Goal: Transaction & Acquisition: Purchase product/service

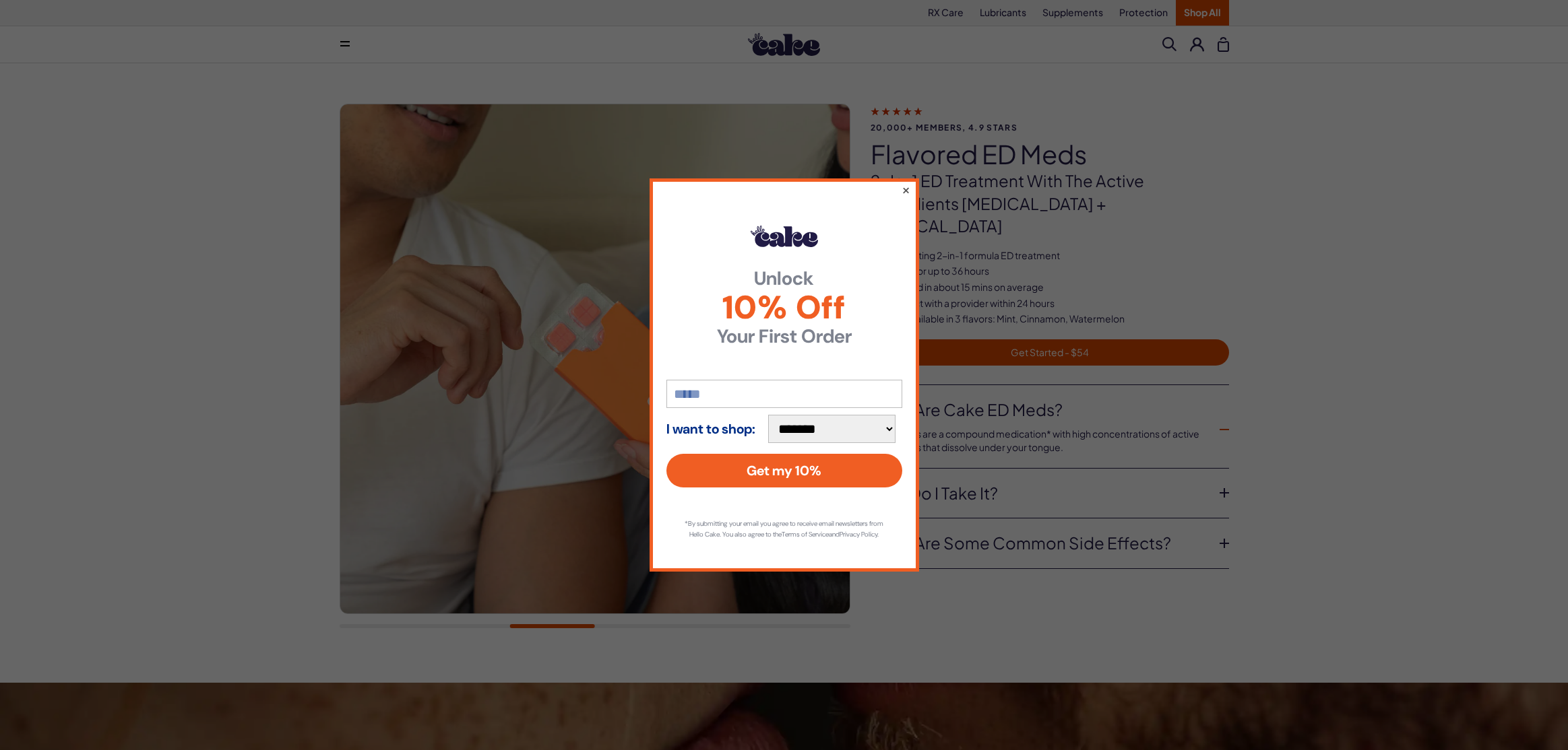
click at [905, 183] on button "×" at bounding box center [905, 190] width 9 height 16
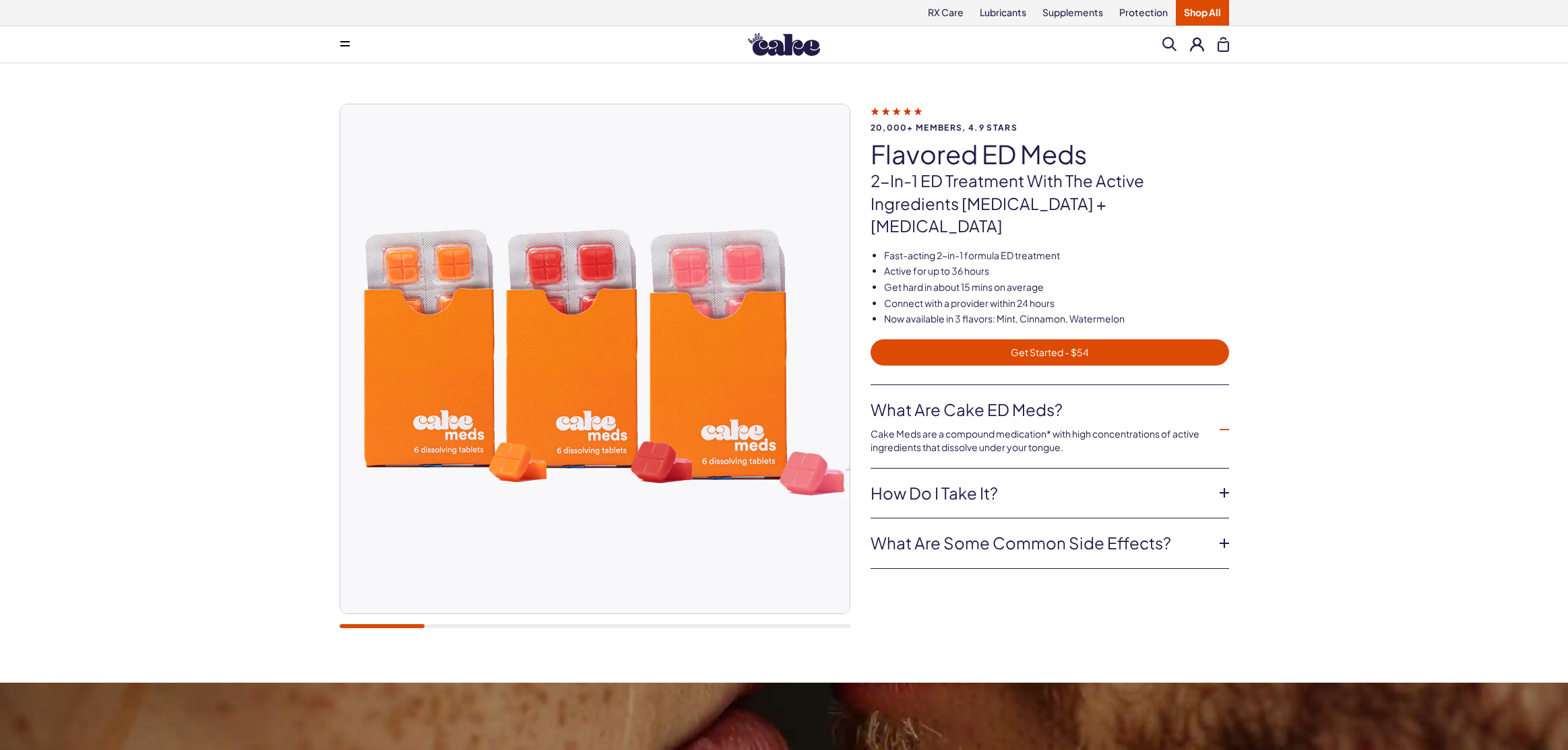
click at [443, 443] on img at bounding box center [595, 358] width 509 height 509
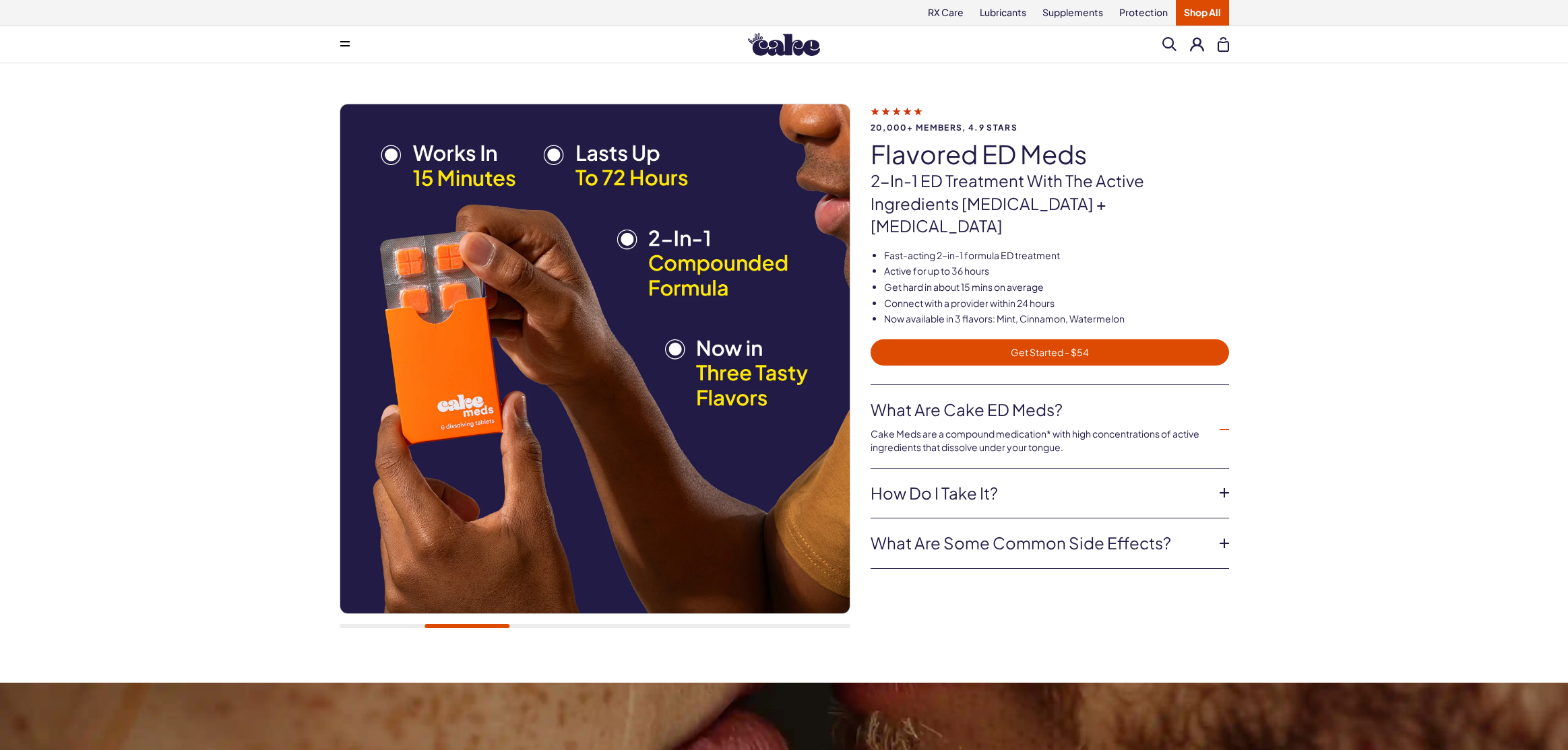
click at [1203, 8] on link "Shop All" at bounding box center [1202, 12] width 53 height 25
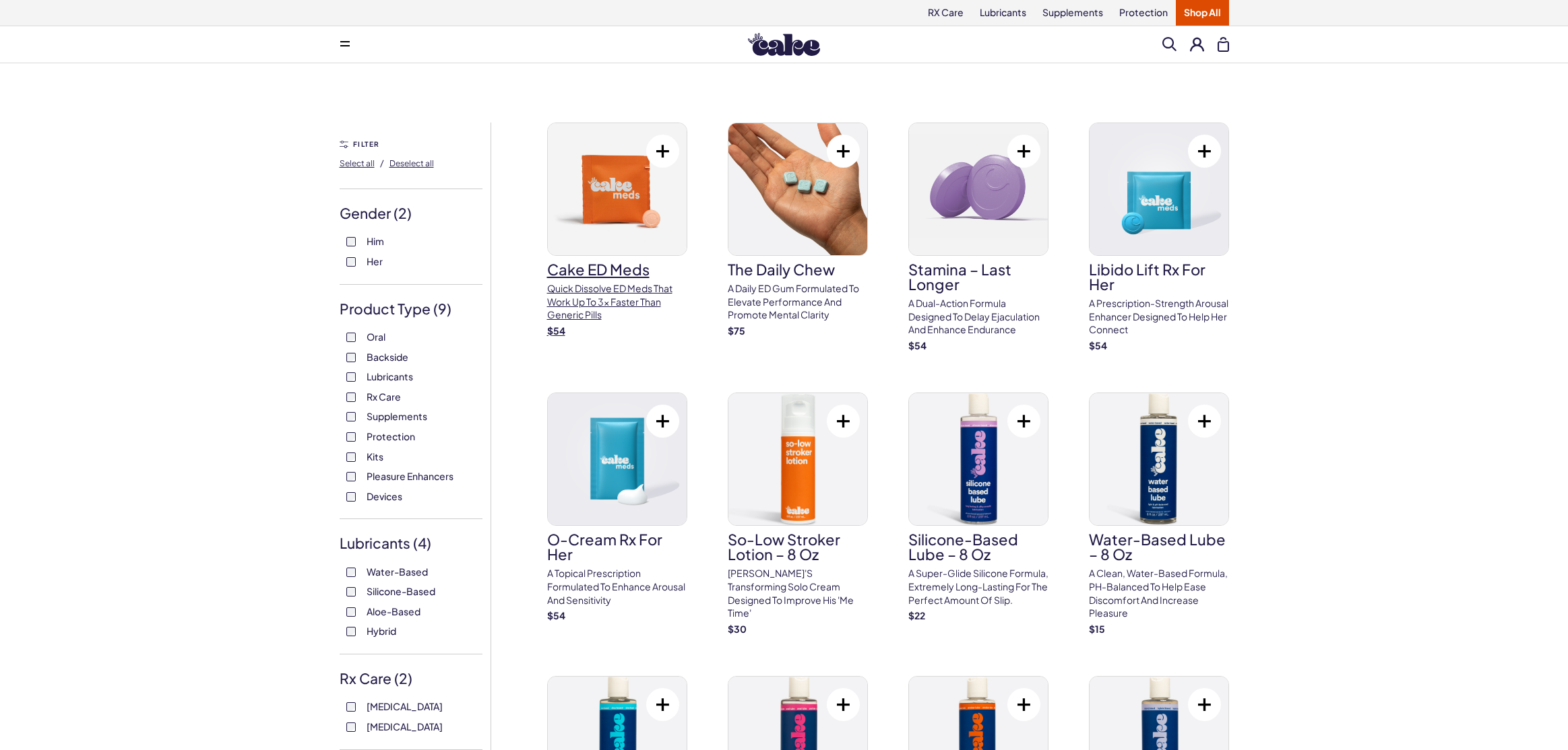
click at [632, 190] on img at bounding box center [617, 189] width 139 height 132
click at [608, 281] on link "Cake ED Meds Quick dissolve ED Meds that work up to 3x faster than generic pill…" at bounding box center [617, 230] width 140 height 215
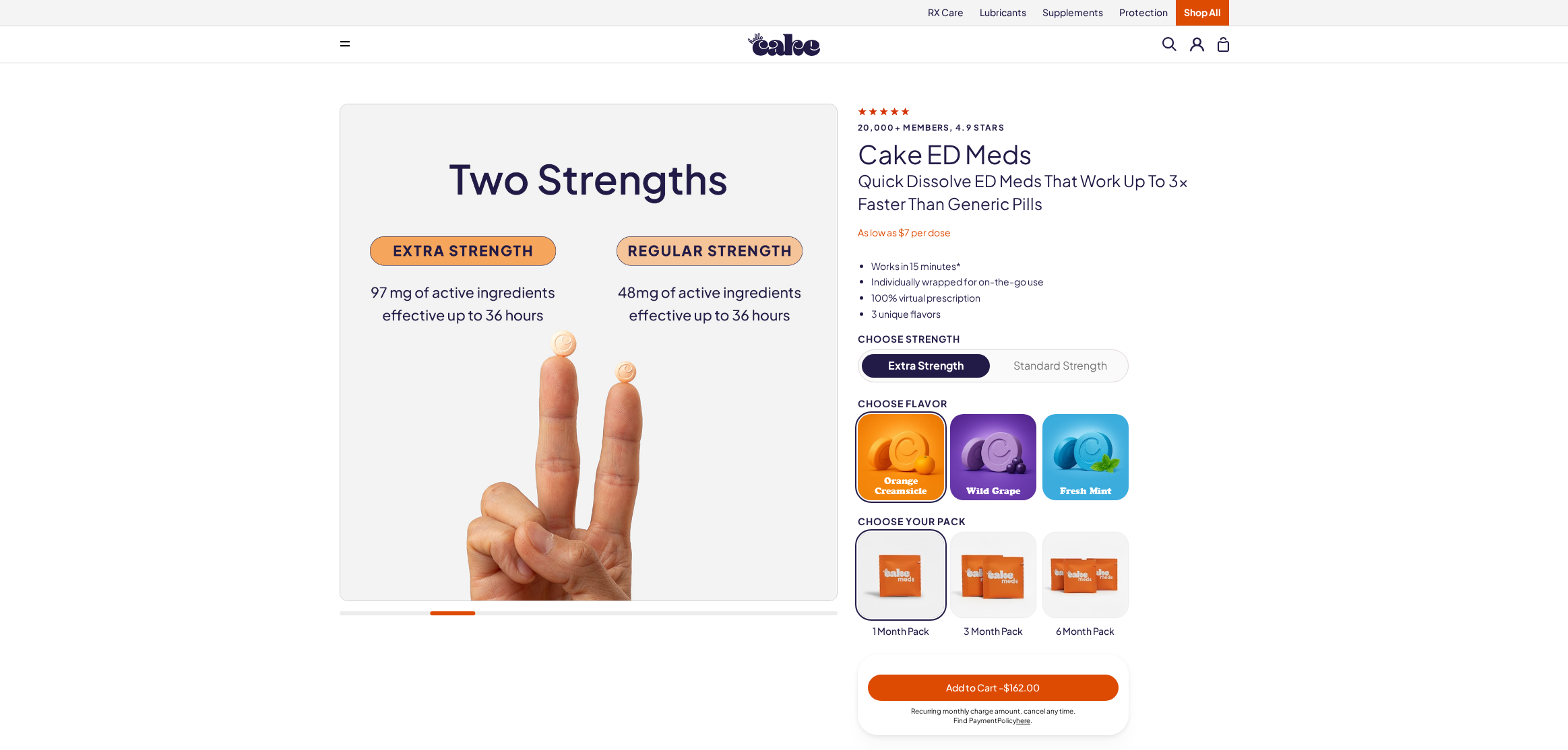
click at [1006, 566] on button "button" at bounding box center [992, 575] width 86 height 86
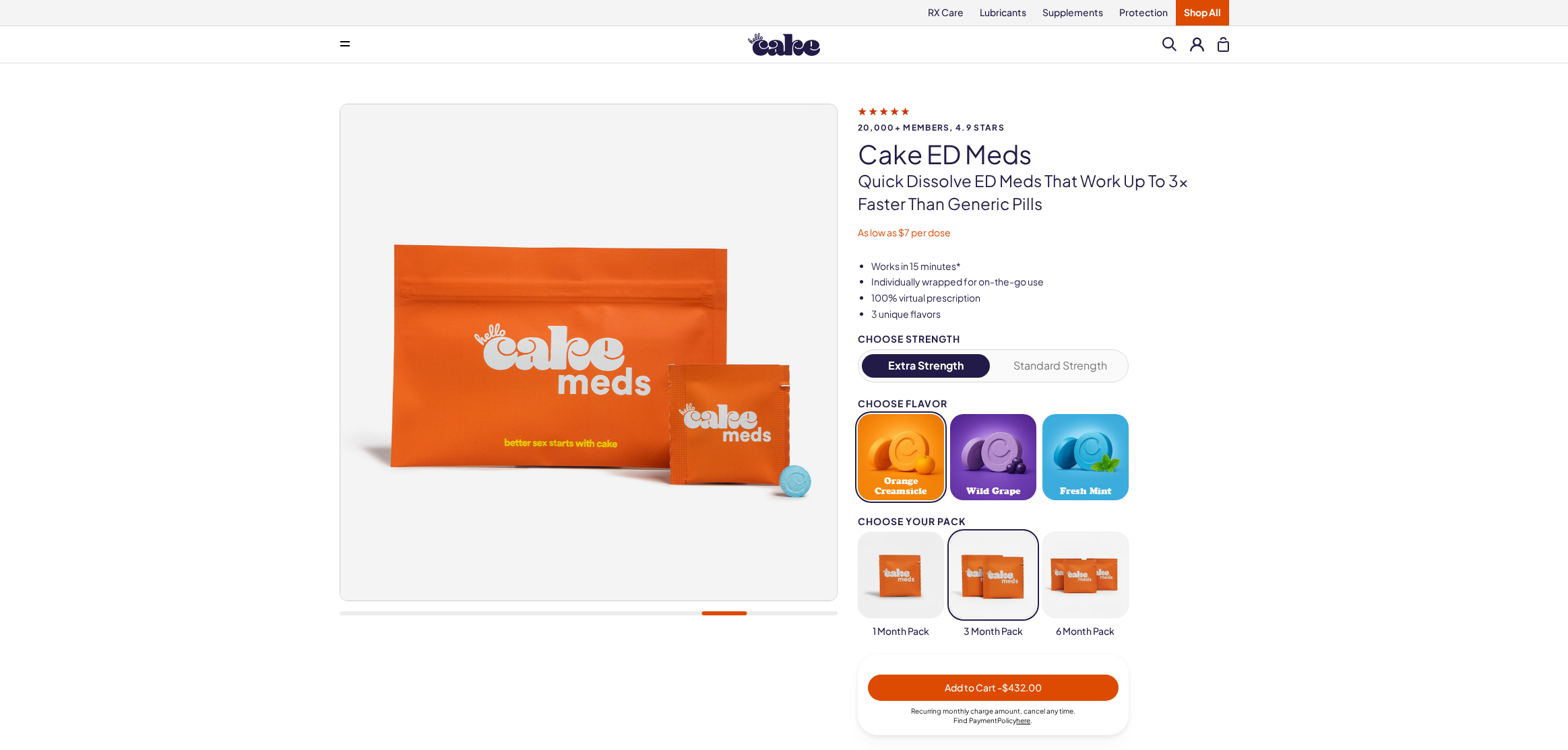
click at [1218, 42] on button at bounding box center [1224, 44] width 11 height 15
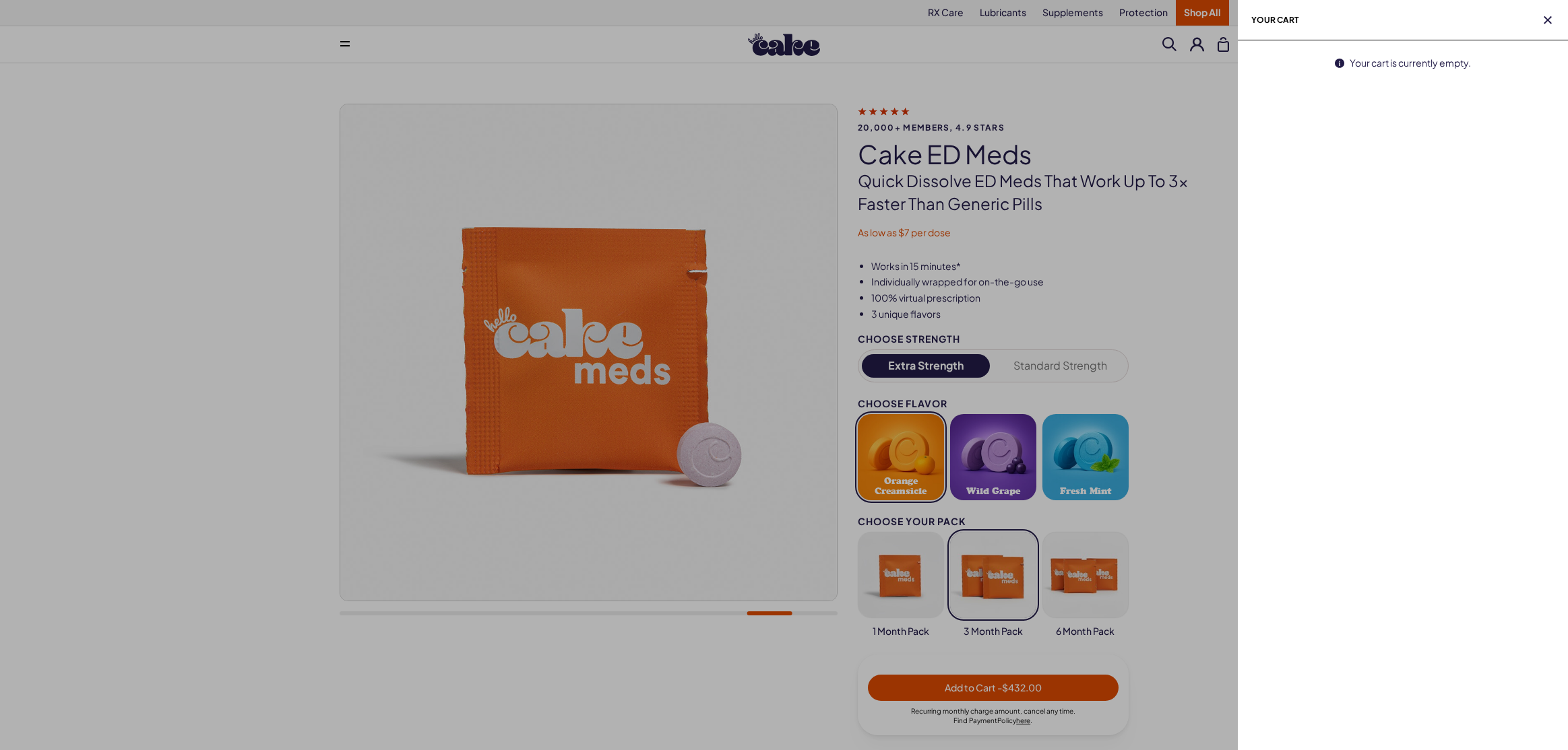
click at [1195, 309] on div at bounding box center [784, 375] width 1568 height 750
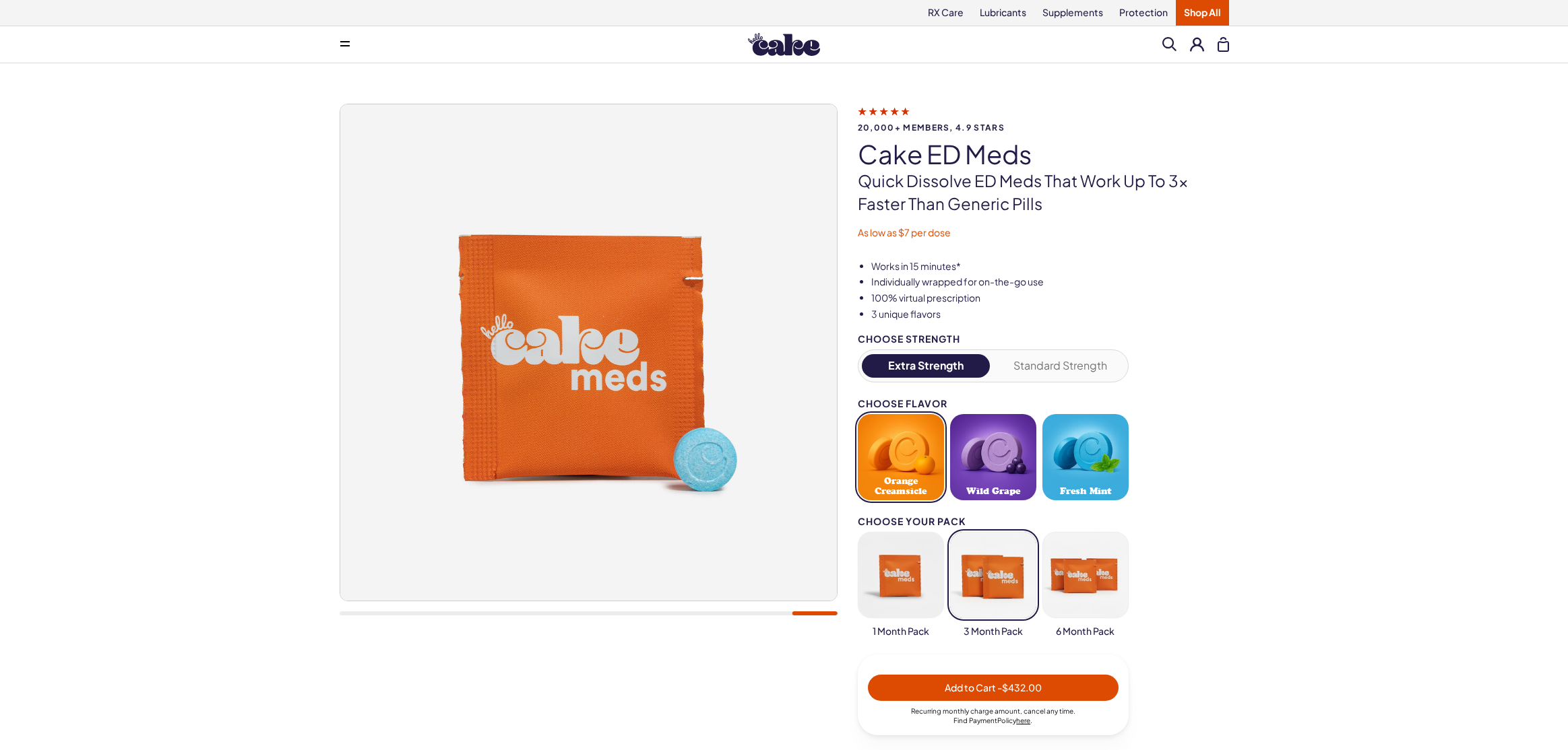
click at [1064, 359] on button "Standard Strength" at bounding box center [1060, 366] width 129 height 24
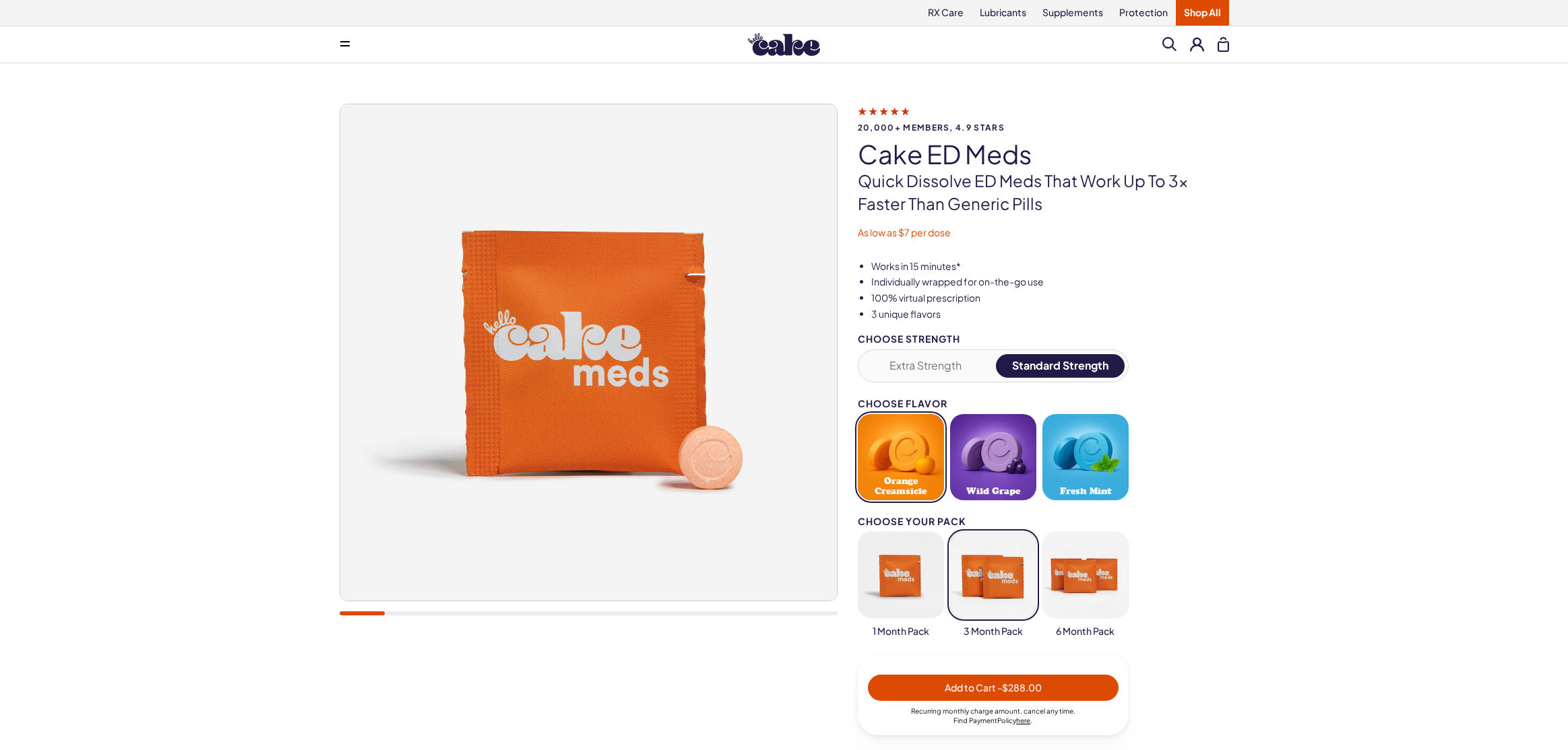
click at [1081, 359] on button "Standard Strength" at bounding box center [1060, 366] width 129 height 24
click at [893, 447] on button "Orange Creamsicle" at bounding box center [900, 457] width 86 height 86
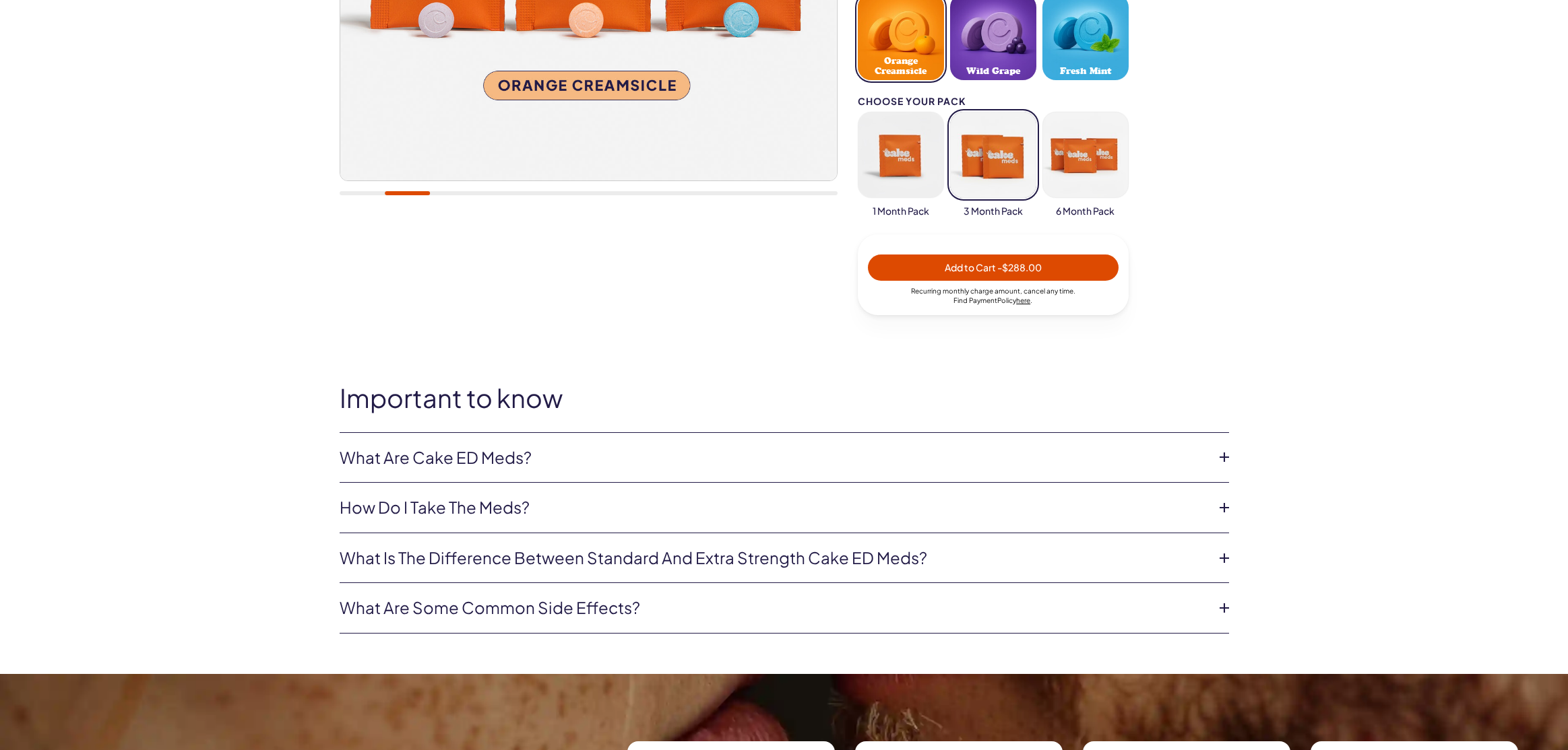
scroll to position [420, 0]
click at [1223, 451] on icon at bounding box center [1224, 457] width 21 height 20
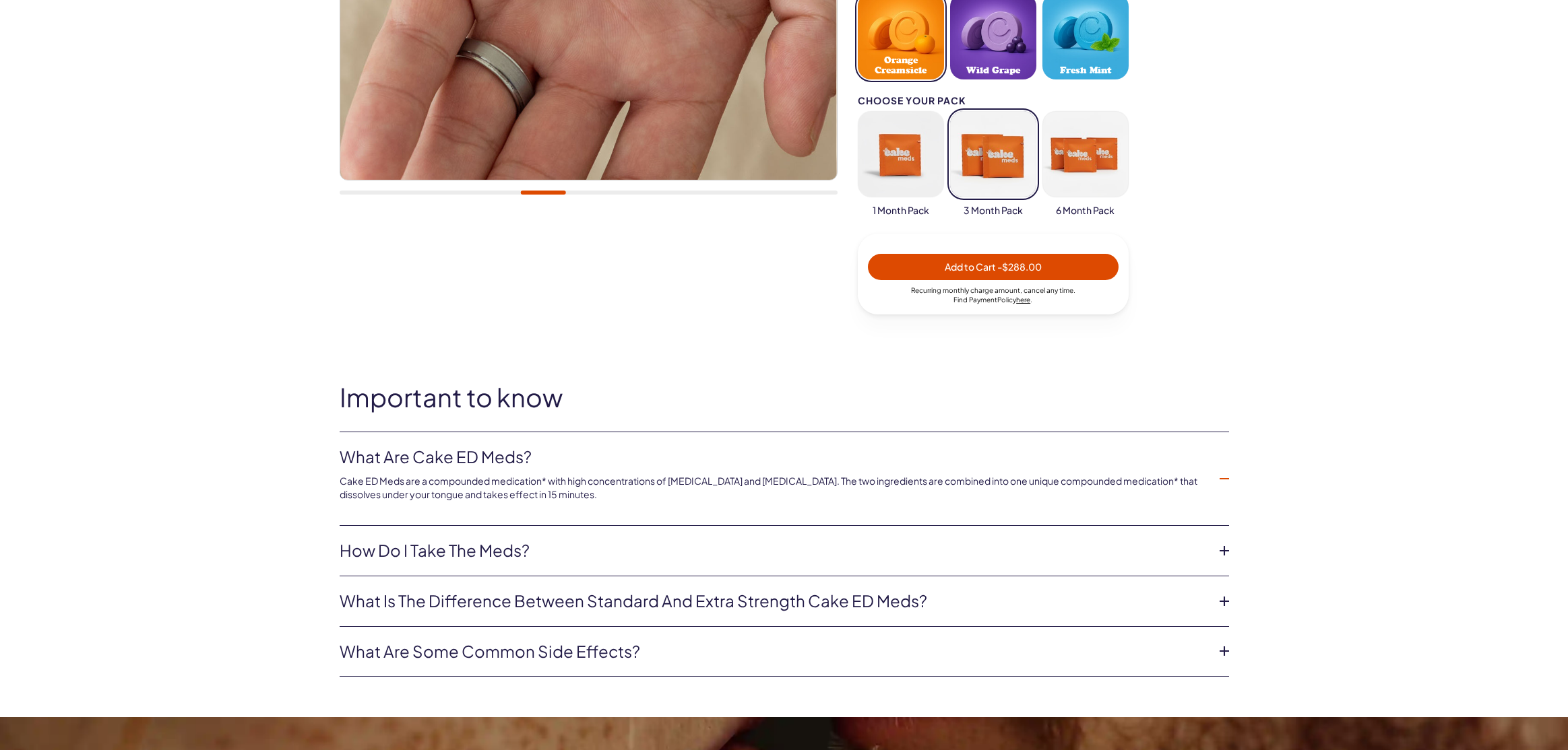
click at [1221, 543] on icon at bounding box center [1224, 551] width 21 height 20
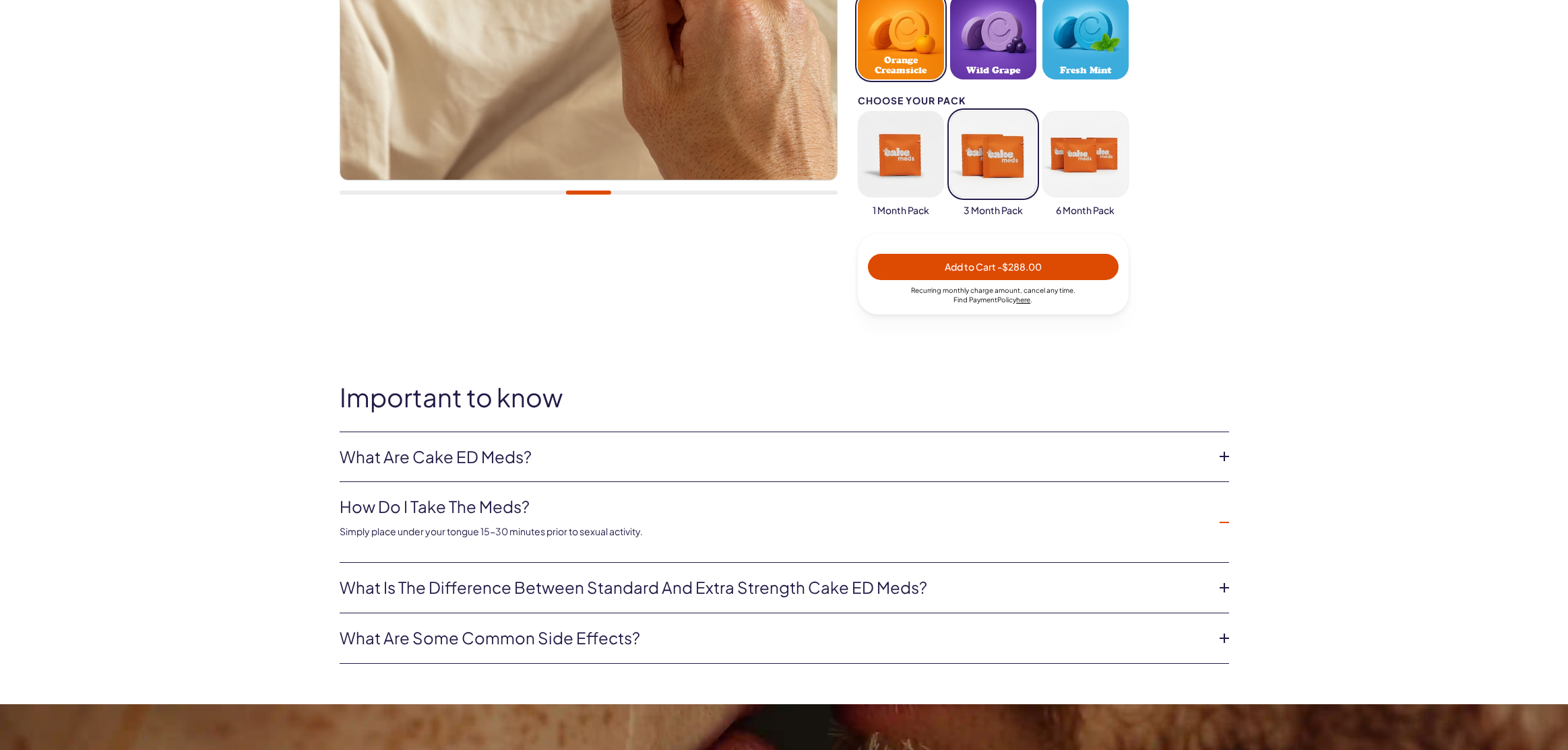
click at [1219, 580] on icon at bounding box center [1224, 588] width 21 height 20
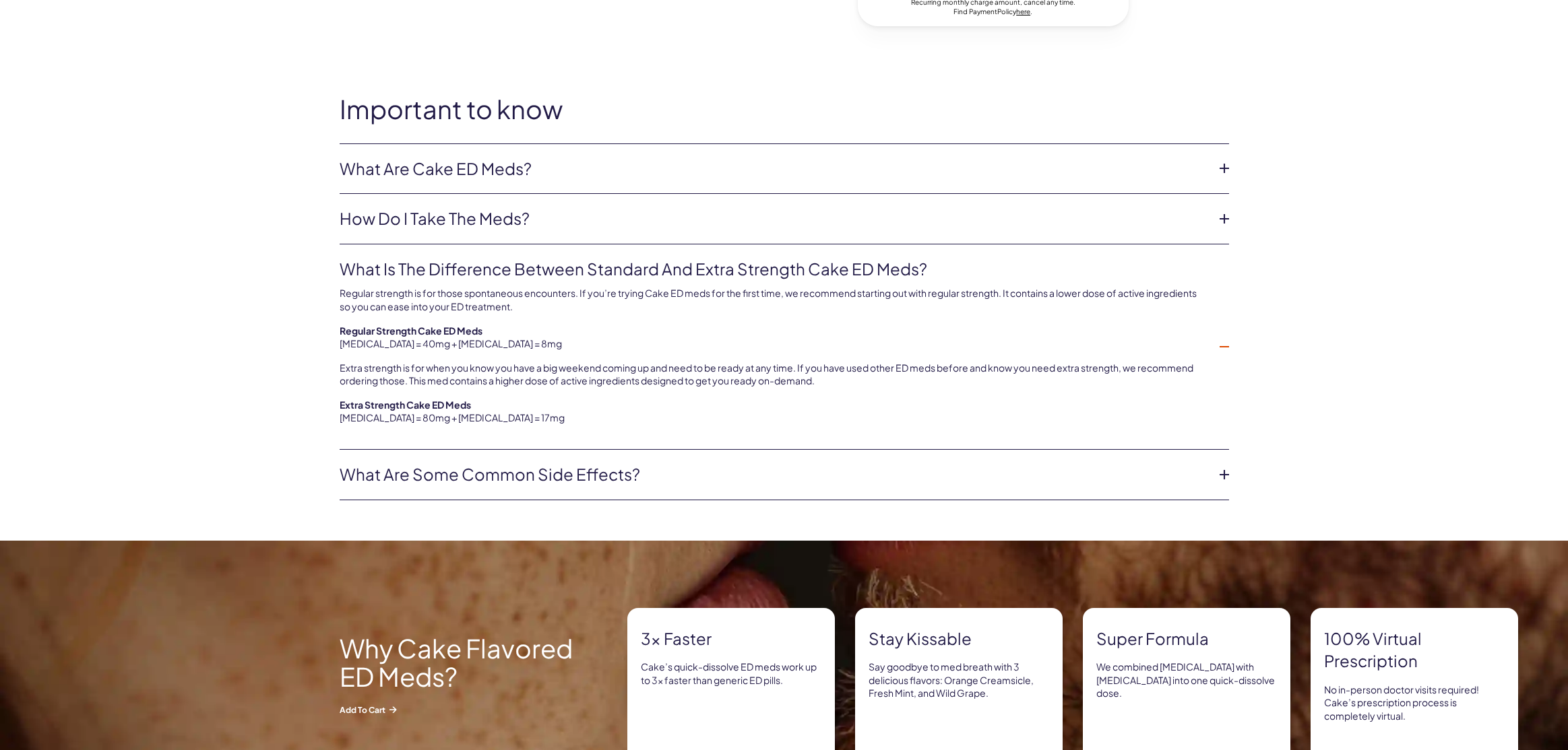
scroll to position [711, 0]
